Goal: Entertainment & Leisure: Browse casually

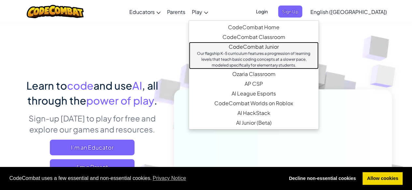
click at [274, 54] on div "Our flagship K-5 curriculum features a progression of learning levels that teac…" at bounding box center [253, 60] width 117 height 18
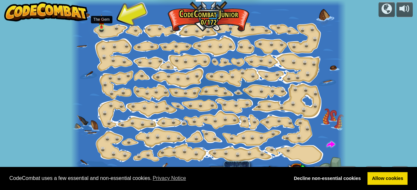
click at [104, 27] on img at bounding box center [101, 21] width 6 height 14
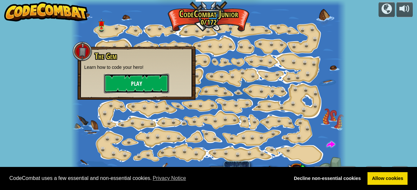
click at [133, 84] on button "Play" at bounding box center [136, 84] width 65 height 20
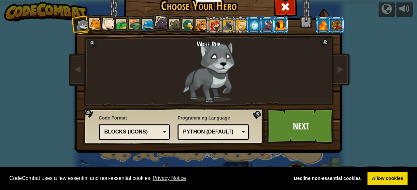
click at [301, 129] on link "Next" at bounding box center [301, 126] width 68 height 36
